Goal: Information Seeking & Learning: Learn about a topic

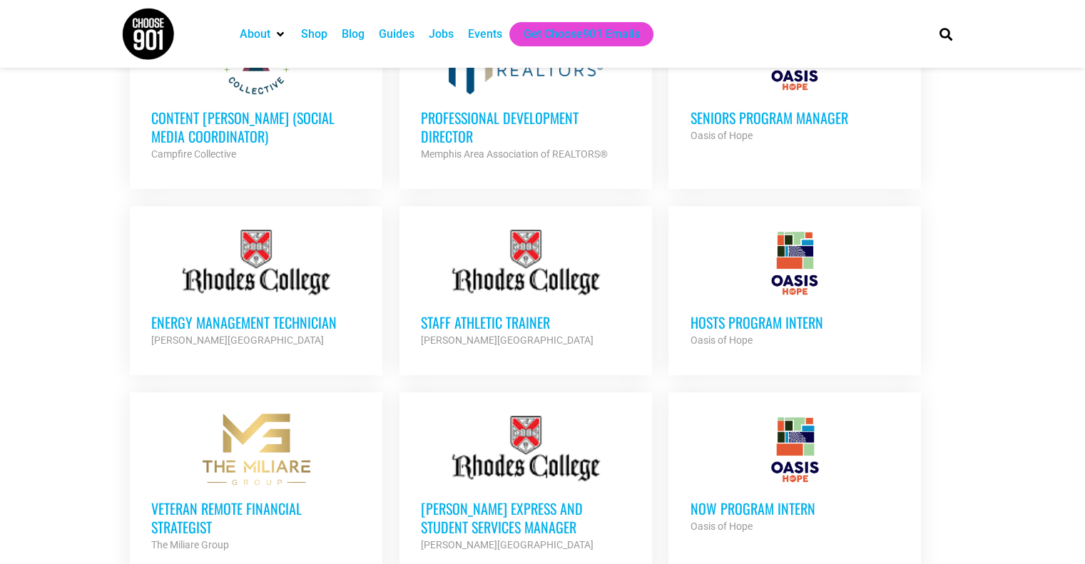
scroll to position [927, 0]
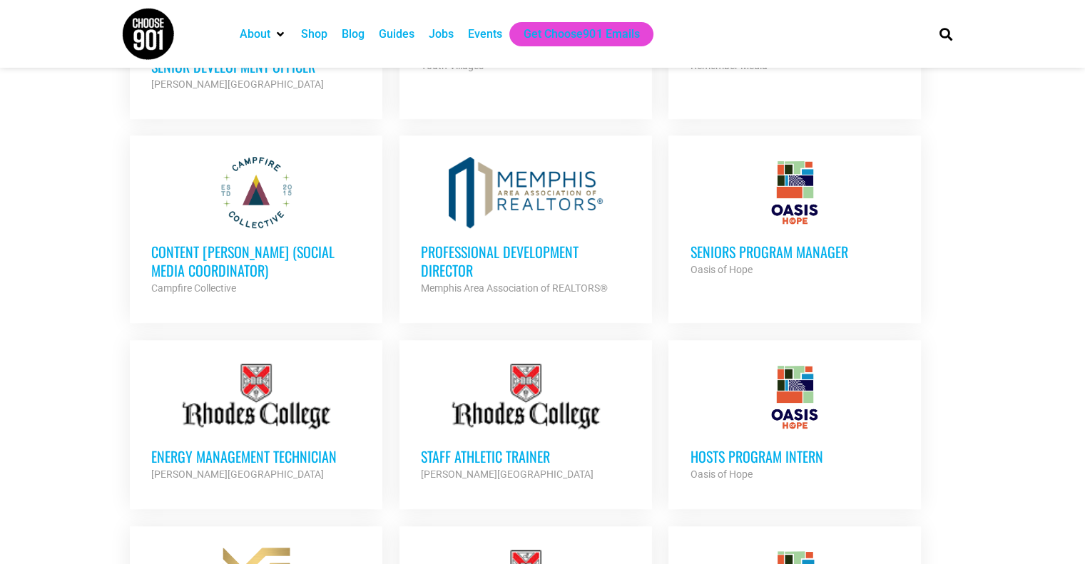
click at [781, 202] on div at bounding box center [795, 192] width 210 height 71
click at [516, 188] on div at bounding box center [526, 192] width 210 height 71
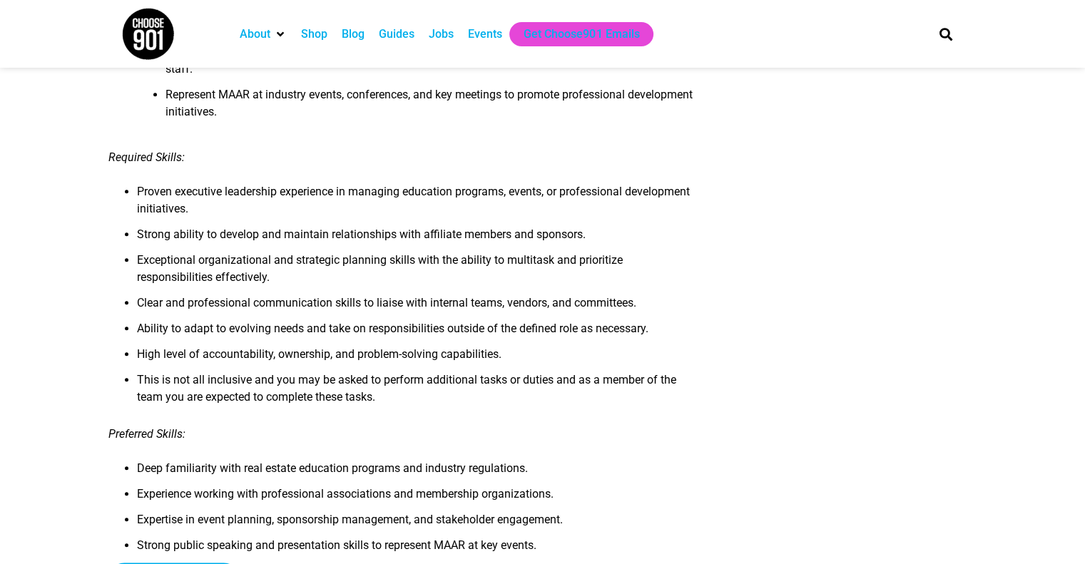
scroll to position [1355, 0]
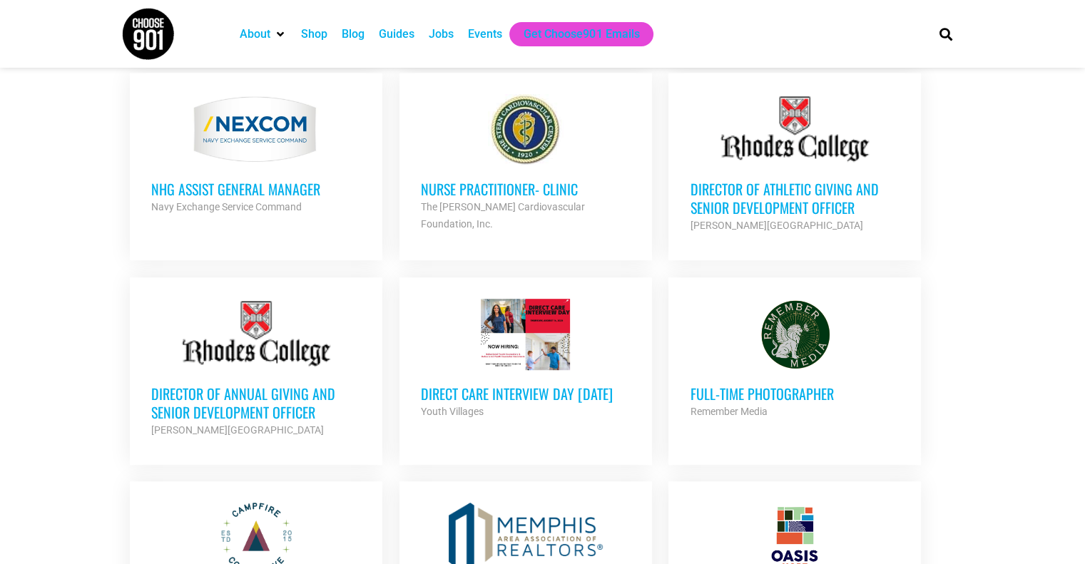
scroll to position [571, 0]
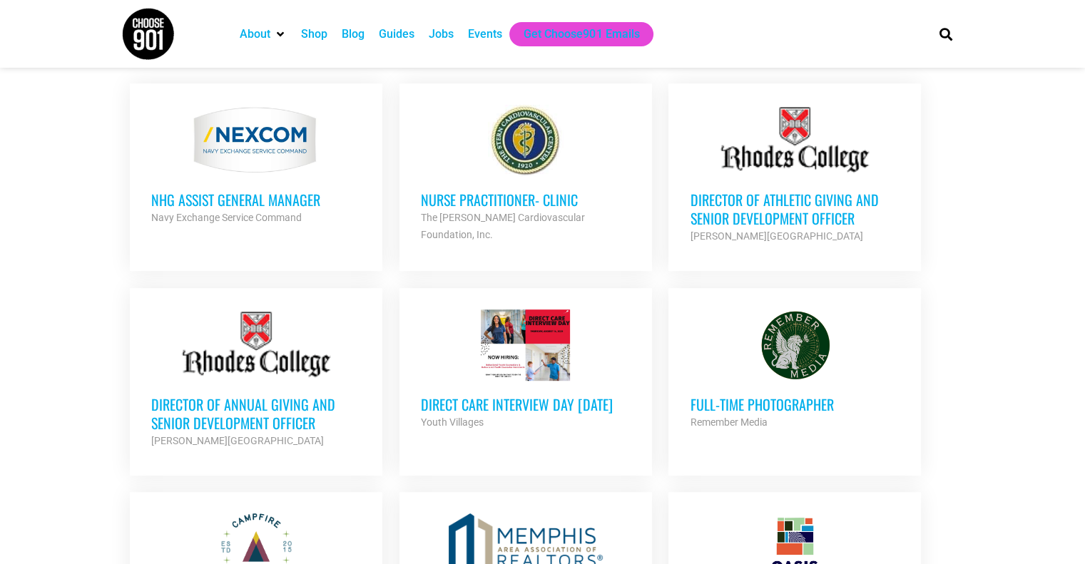
click at [827, 134] on div at bounding box center [795, 140] width 210 height 71
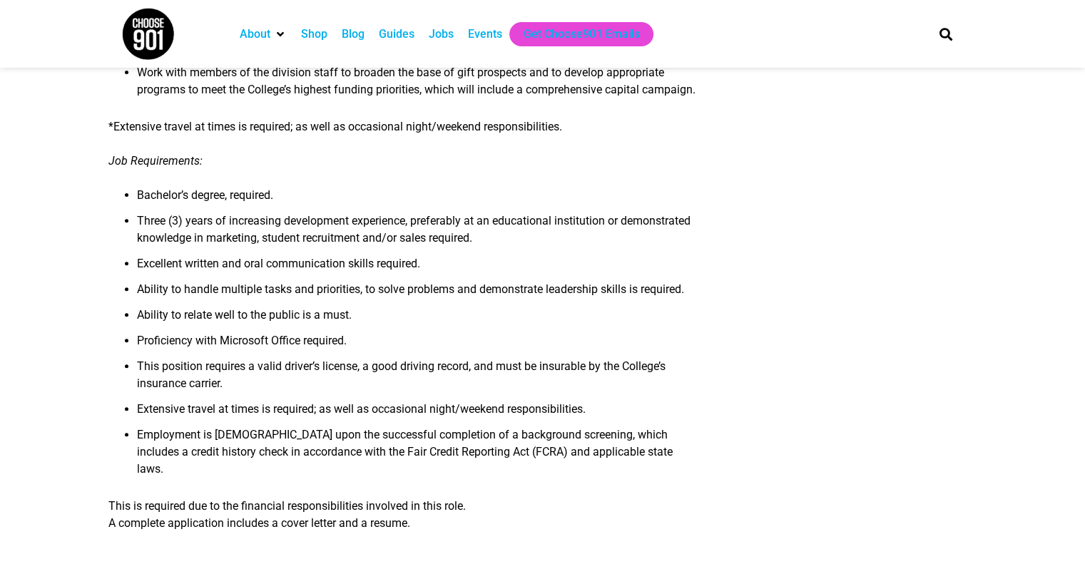
scroll to position [784, 0]
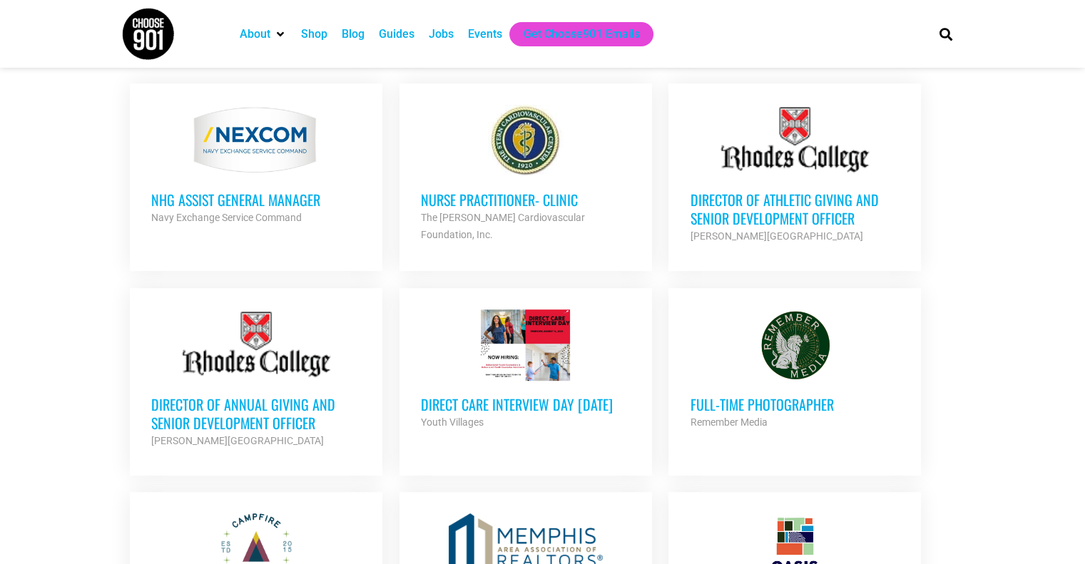
click at [265, 147] on div at bounding box center [256, 140] width 210 height 71
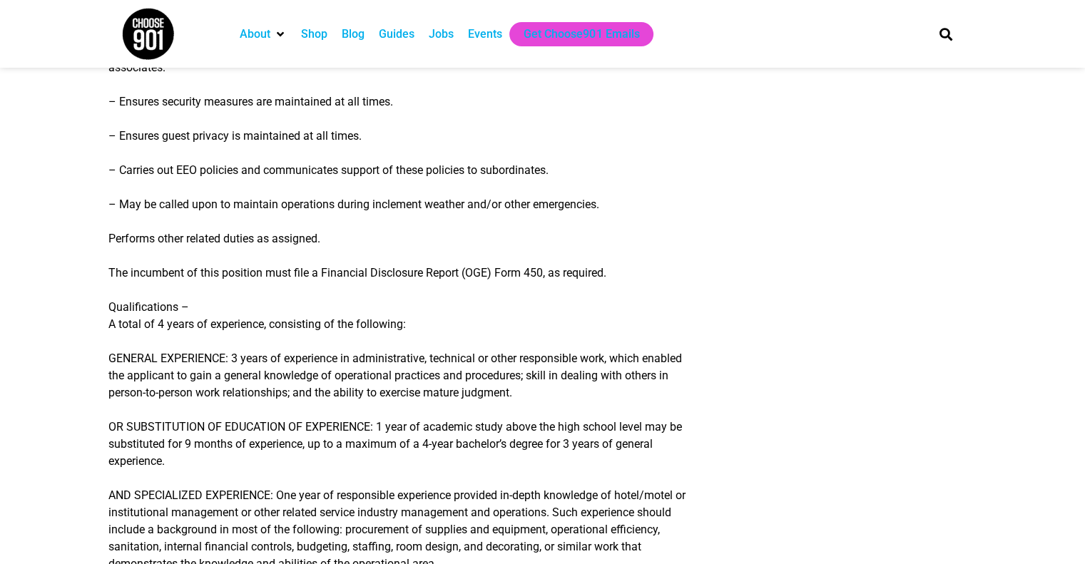
scroll to position [1141, 0]
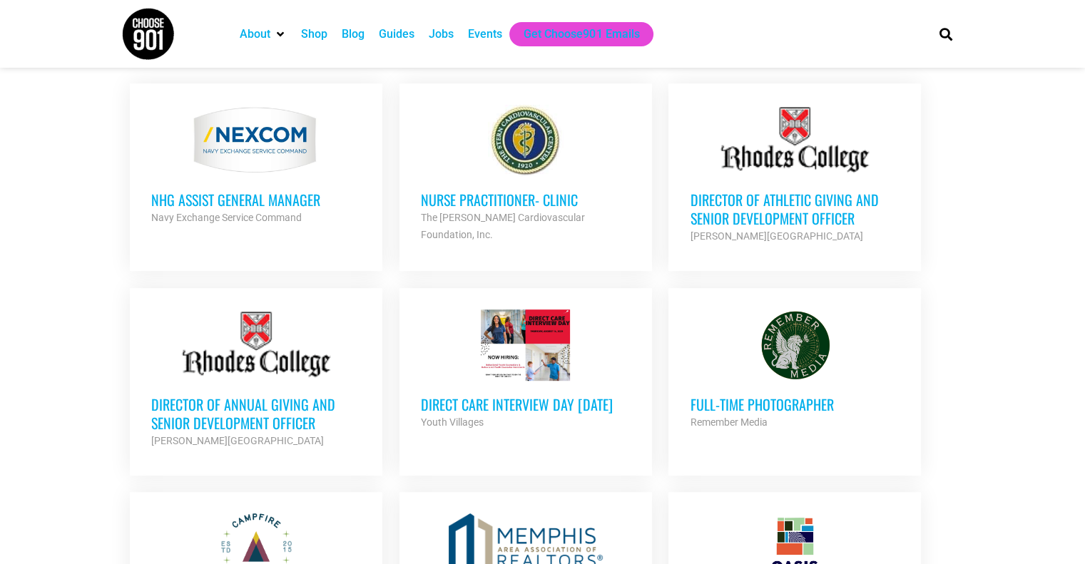
click at [813, 372] on div at bounding box center [795, 344] width 210 height 71
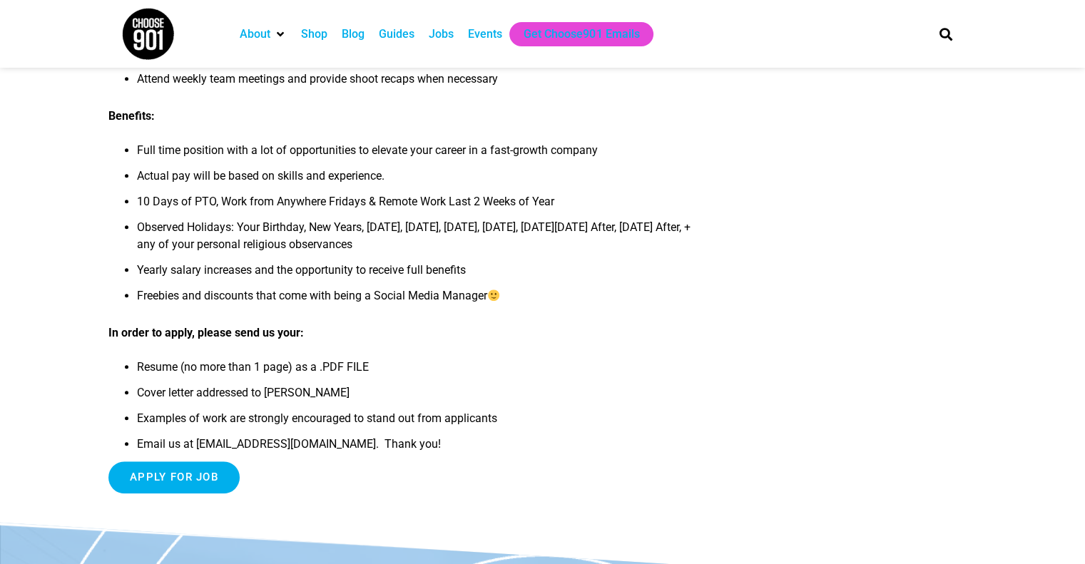
scroll to position [856, 0]
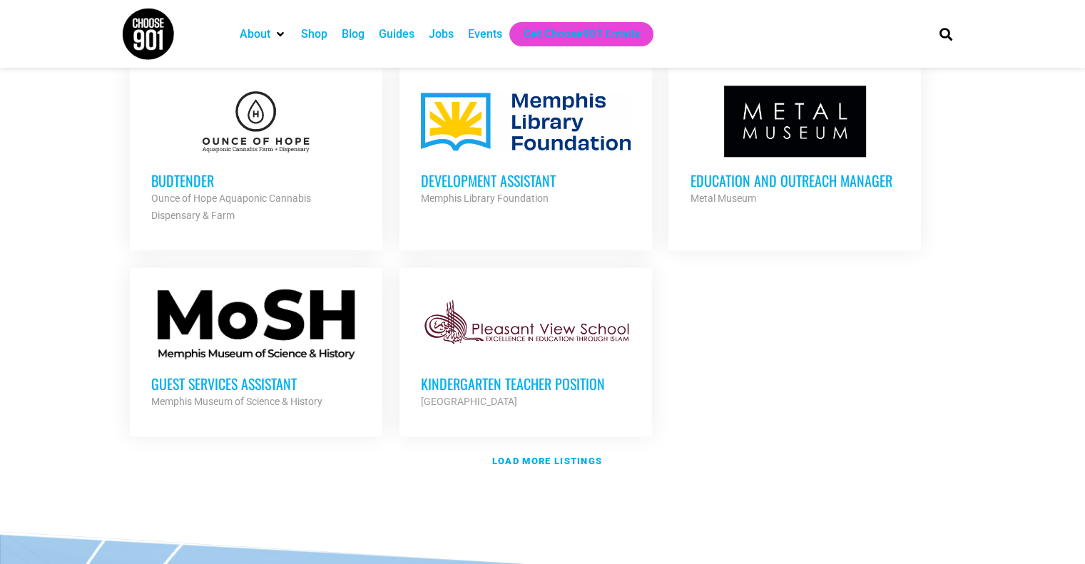
scroll to position [1569, 0]
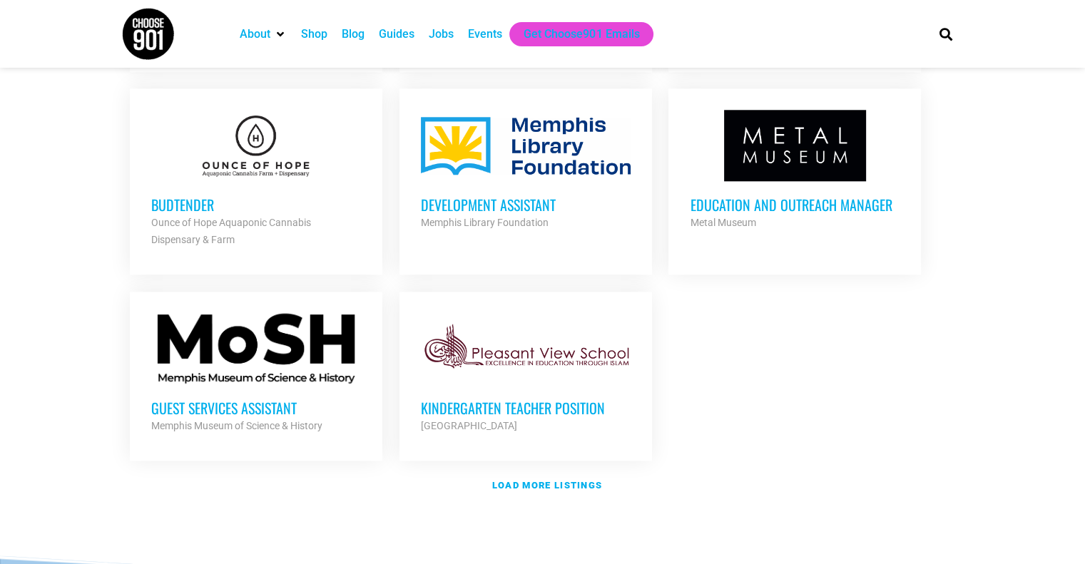
click at [813, 156] on div at bounding box center [795, 145] width 210 height 71
